Goal: Task Accomplishment & Management: Use online tool/utility

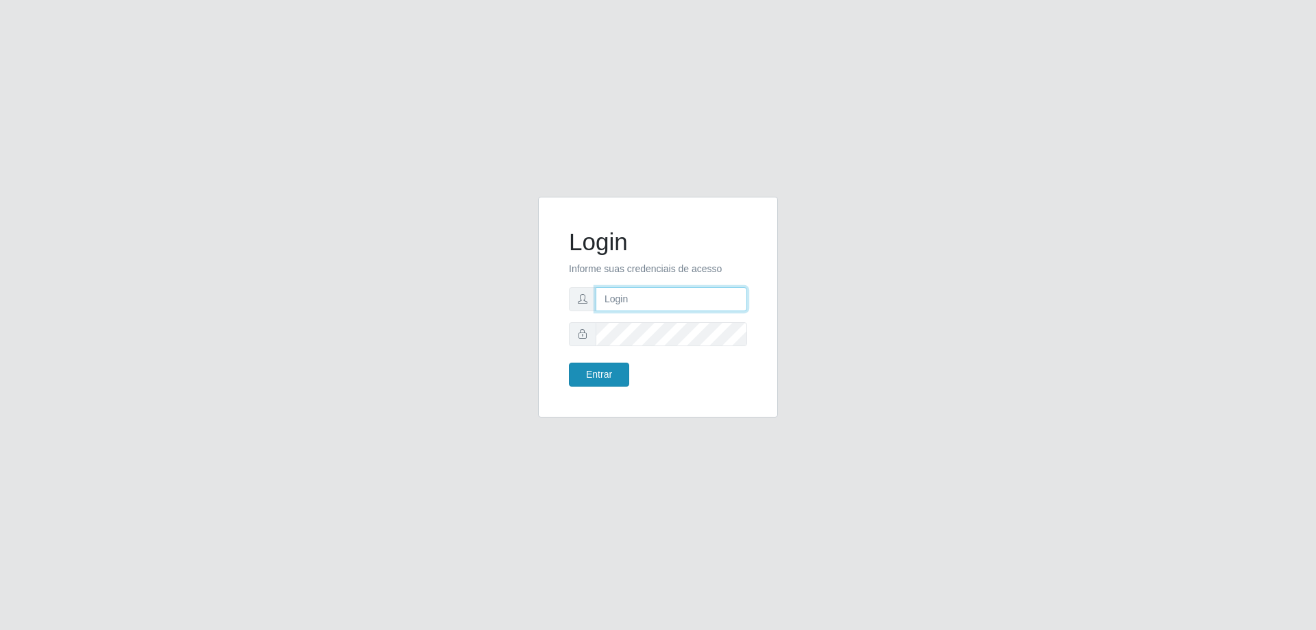
type input "[EMAIL_ADDRESS][DOMAIN_NAME]"
click at [610, 380] on button "Entrar" at bounding box center [599, 375] width 60 height 24
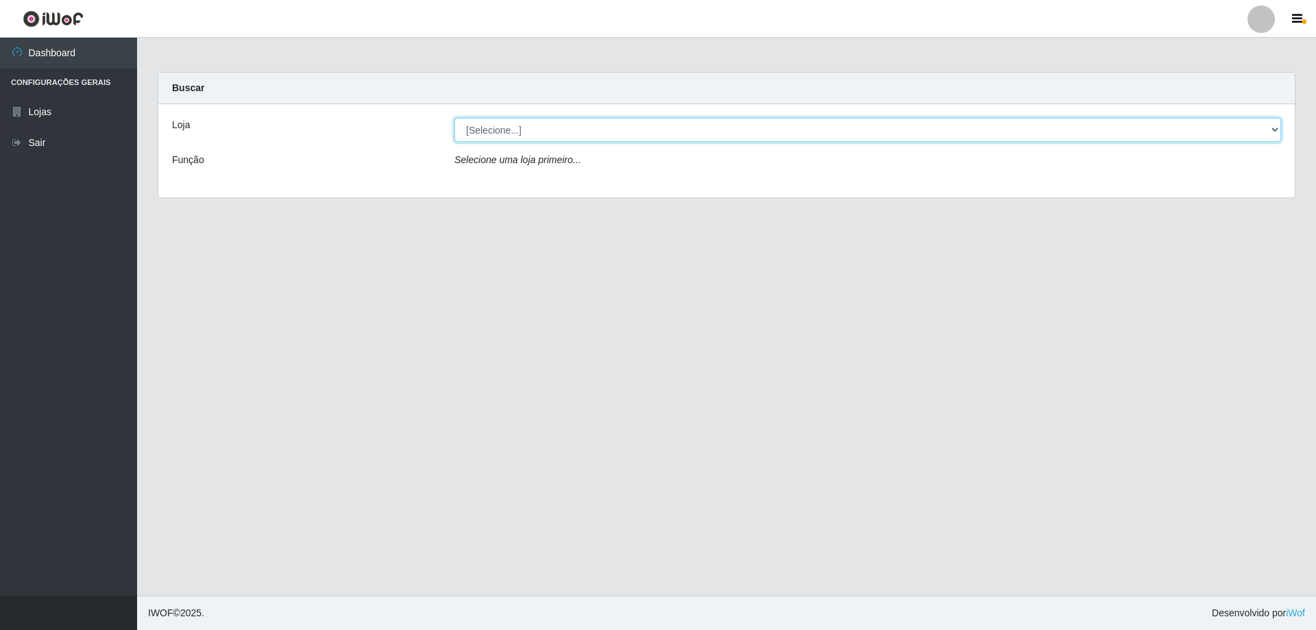
click at [604, 124] on select "[Selecione...] SuperShow Bis - [GEOGRAPHIC_DATA]" at bounding box center [868, 130] width 827 height 24
select select "59"
click at [455, 118] on select "[Selecione...] SuperShow Bis - [GEOGRAPHIC_DATA]" at bounding box center [868, 130] width 827 height 24
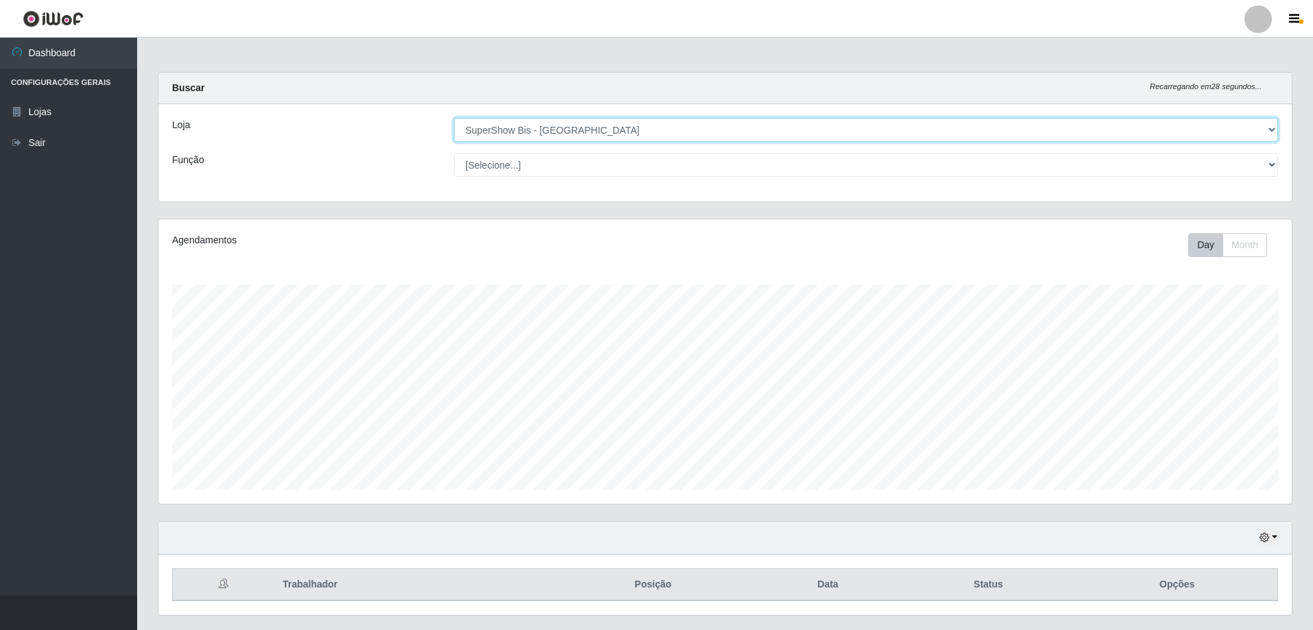
scroll to position [36, 0]
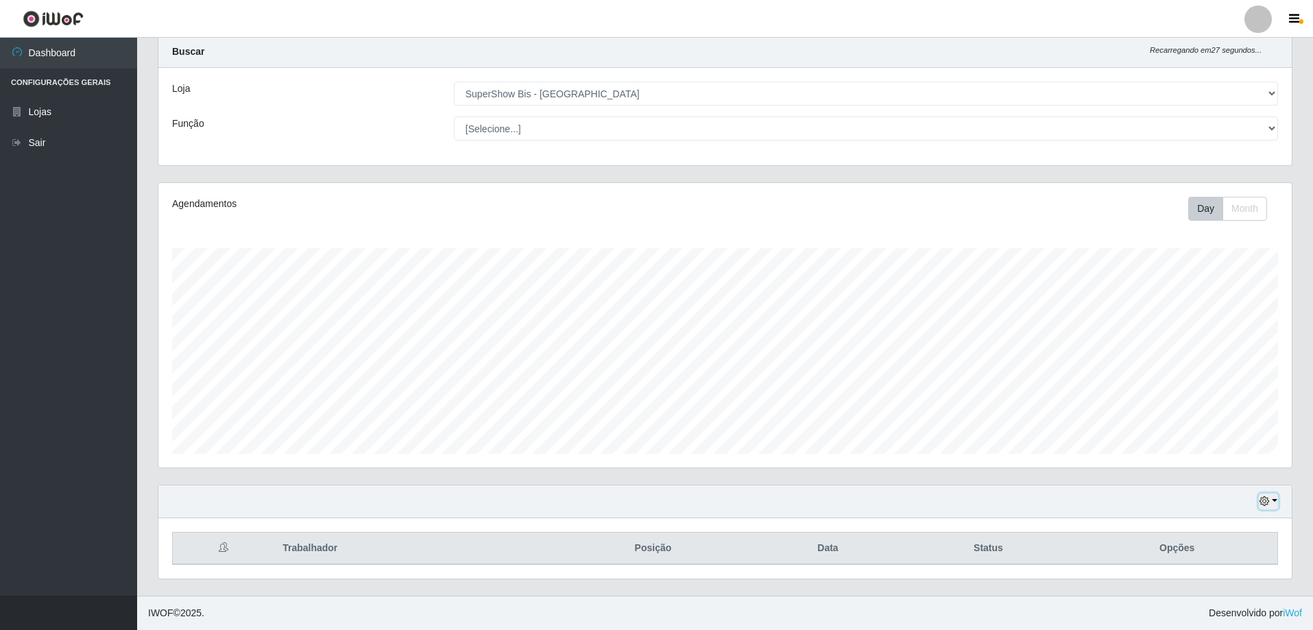
click at [1277, 503] on button "button" at bounding box center [1268, 502] width 19 height 16
click at [1201, 385] on button "1 dia" at bounding box center [1223, 392] width 108 height 29
